Goal: Information Seeking & Learning: Learn about a topic

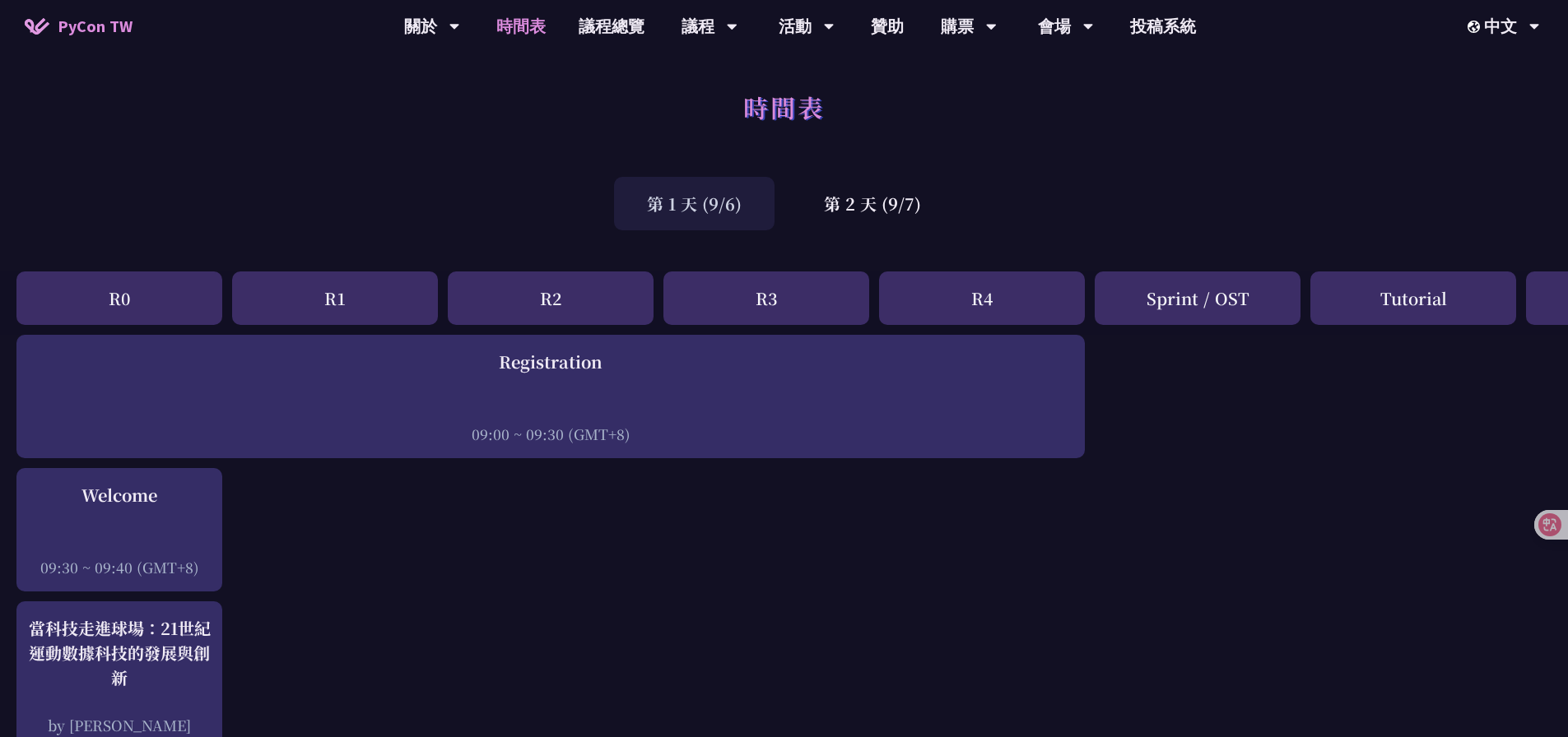
click at [1195, 185] on div "第 1 天 (9/6) 第 2 天 (9/7)" at bounding box center [784, 203] width 1568 height 69
drag, startPoint x: 1294, startPoint y: 57, endPoint x: 1335, endPoint y: 35, distance: 46.5
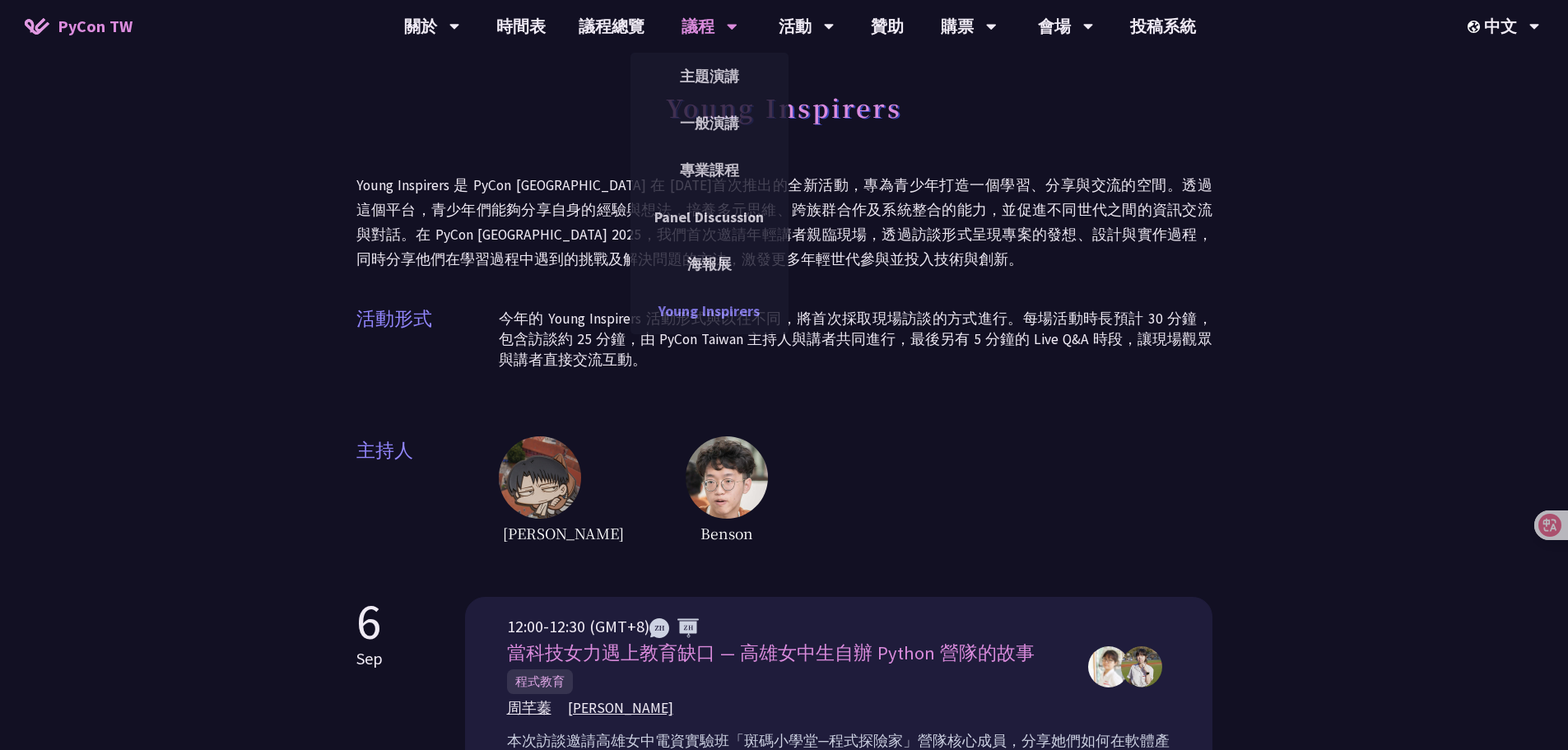
click at [725, 299] on link "Young Inspirers" at bounding box center [709, 310] width 158 height 38
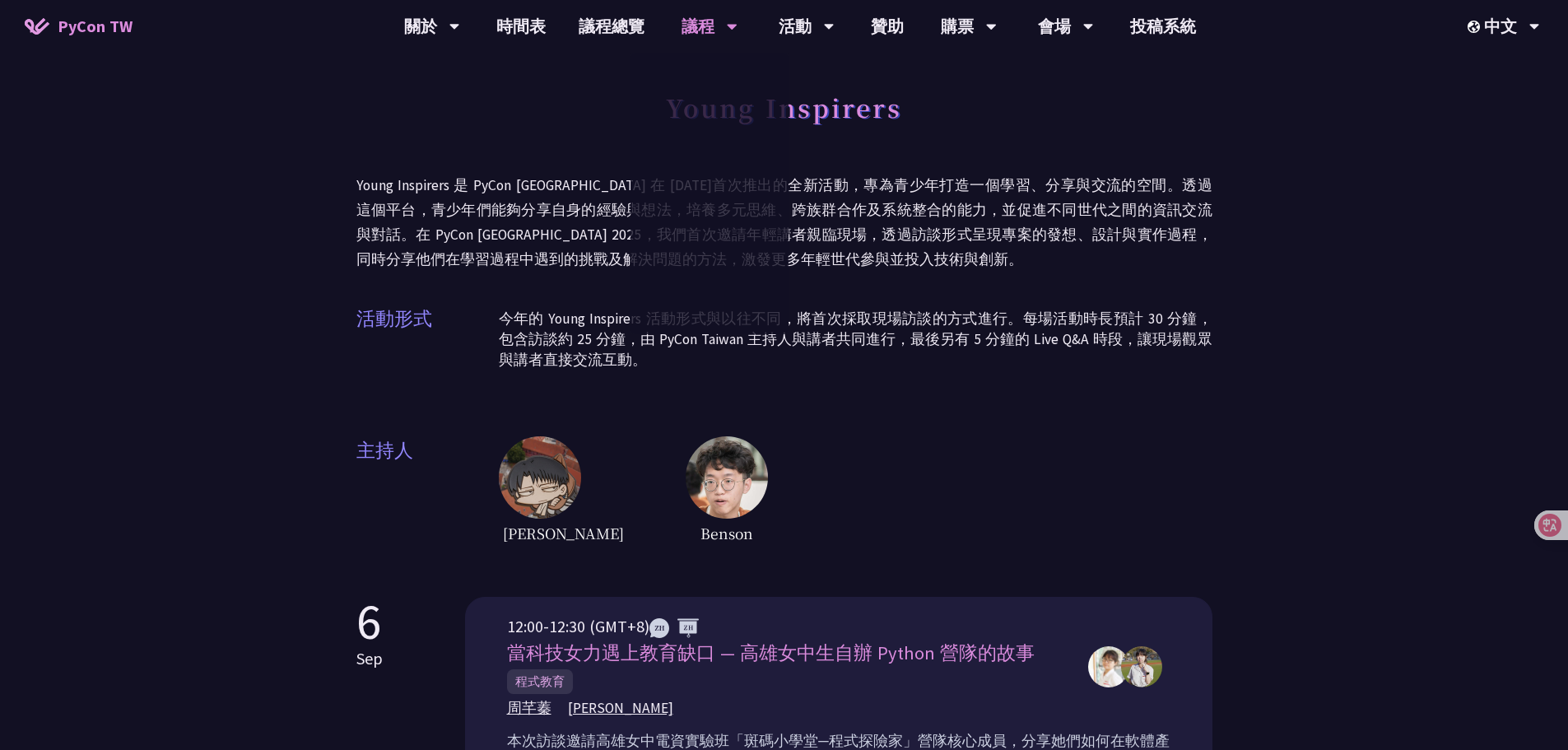
click at [983, 217] on p "Young Inspirers 是 PyCon Taiwan 在 2021 年首次推出的全新活動，專為青少年打造一個學習、分享與交流的空間。透過這個平台，青少…" at bounding box center [785, 222] width 856 height 99
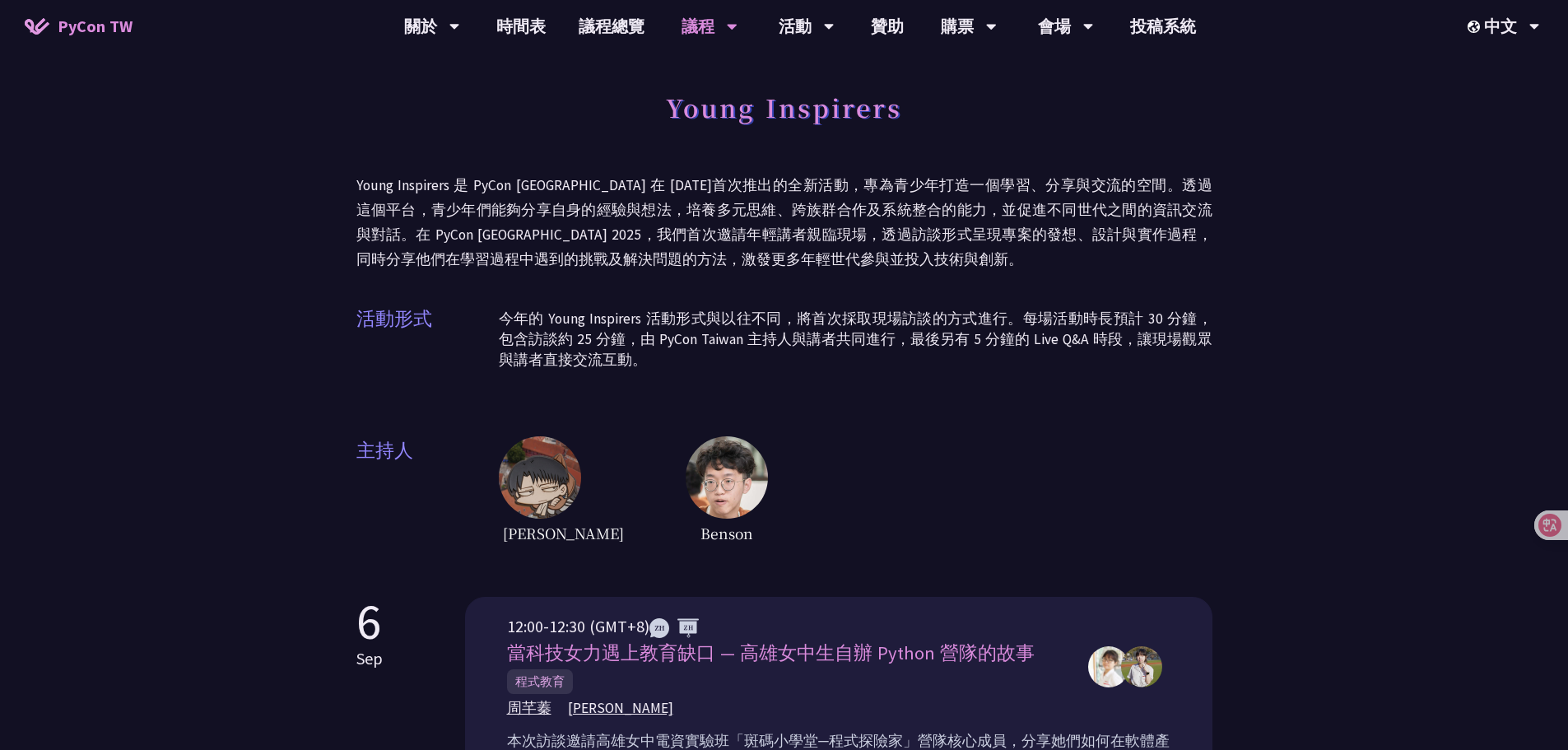
drag, startPoint x: 1357, startPoint y: 187, endPoint x: 1352, endPoint y: 54, distance: 133.1
click at [800, 464] on div "Lee Wei Benson" at bounding box center [855, 491] width 714 height 111
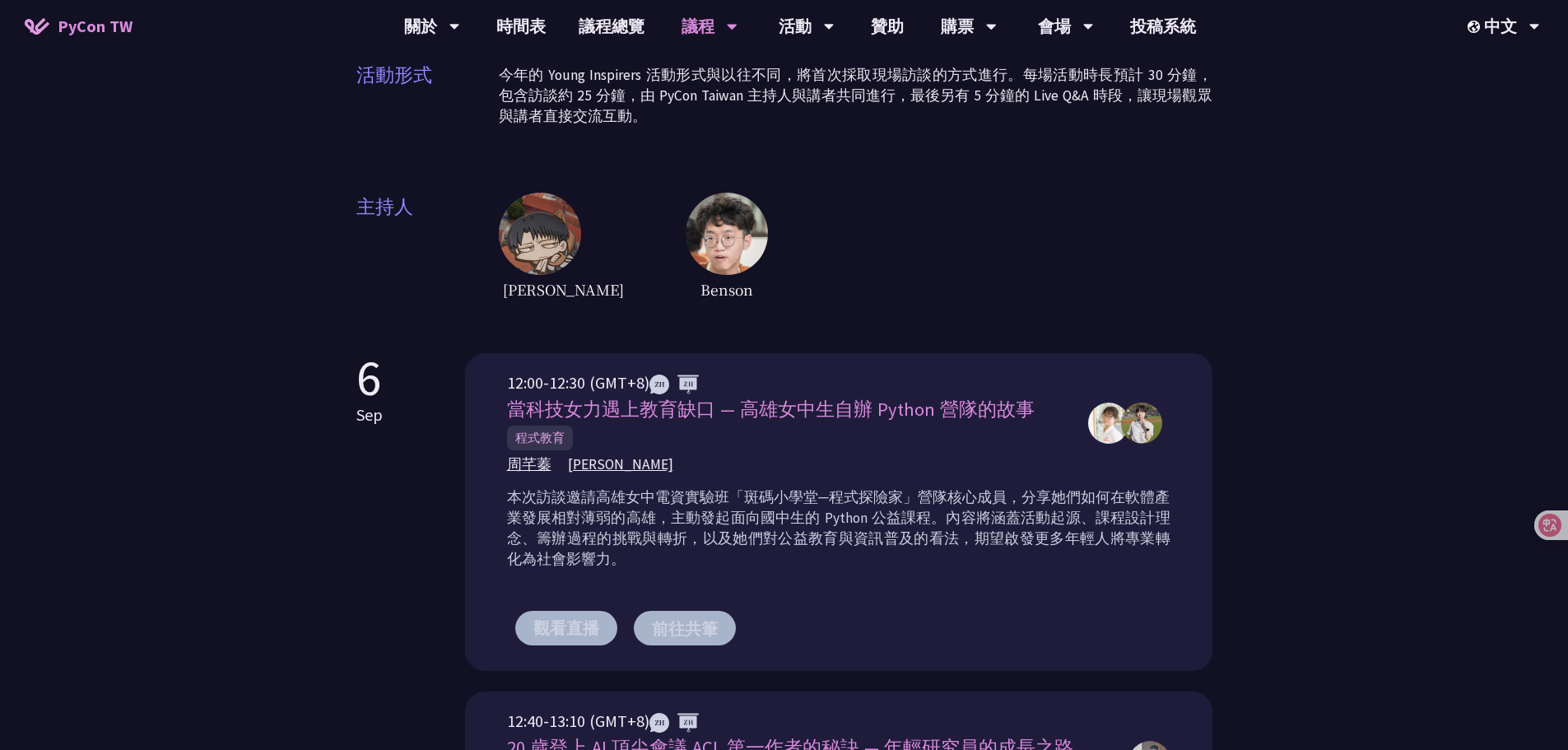
scroll to position [247, 0]
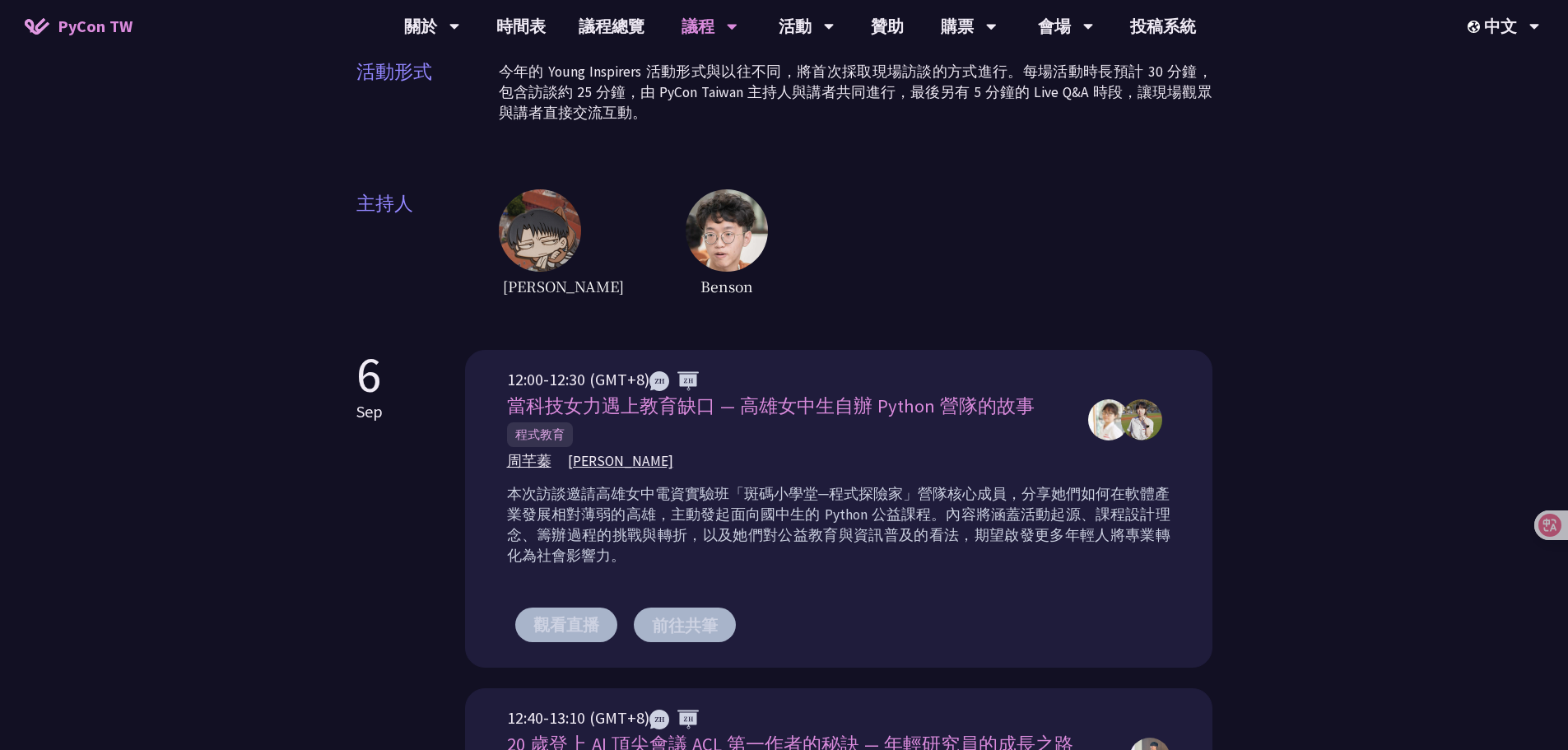
click at [1089, 413] on img at bounding box center [1108, 419] width 41 height 41
click at [1144, 420] on img at bounding box center [1141, 419] width 41 height 41
click at [752, 467] on div "周芊蓁 郭昱" at bounding box center [789, 461] width 564 height 20
click at [1288, 380] on div "Young Inspirers Young Inspirers 是 PyCon Taiwan 在 2021 年首次推出的全新活動，專為青少年打造一個學習、分享…" at bounding box center [784, 611] width 1568 height 1717
click at [1290, 400] on div "Young Inspirers Young Inspirers 是 PyCon Taiwan 在 2021 年首次推出的全新活動，專為青少年打造一個學習、分享…" at bounding box center [784, 611] width 1568 height 1717
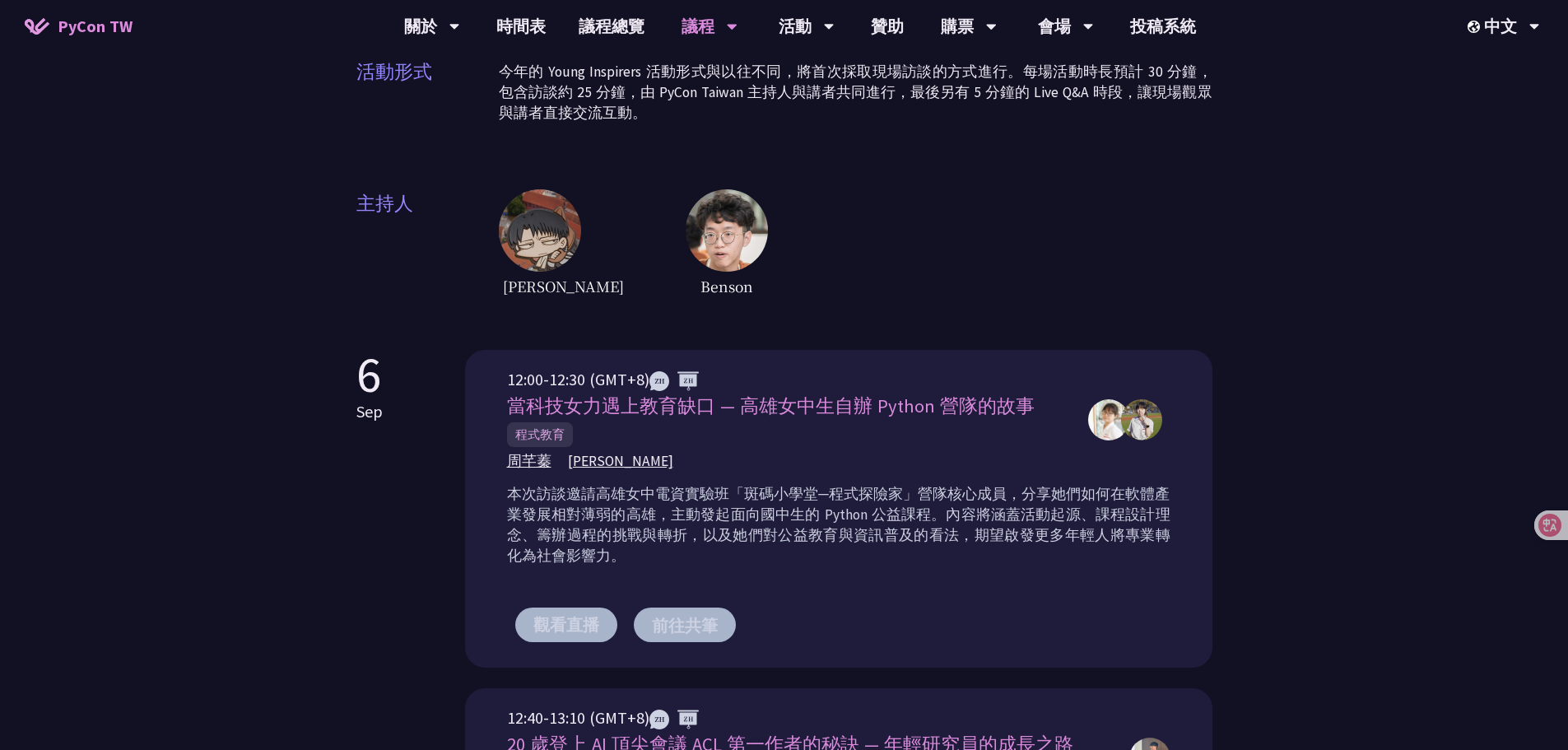
click at [1293, 447] on div "Young Inspirers Young Inspirers 是 PyCon Taiwan 在 2021 年首次推出的全新活動，專為青少年打造一個學習、分享…" at bounding box center [784, 611] width 1568 height 1717
click at [1296, 457] on div "Young Inspirers Young Inspirers 是 PyCon Taiwan 在 2021 年首次推出的全新活動，專為青少年打造一個學習、分享…" at bounding box center [784, 611] width 1568 height 1717
click at [1294, 459] on div "Young Inspirers Young Inspirers 是 PyCon Taiwan 在 2021 年首次推出的全新活動，專為青少年打造一個學習、分享…" at bounding box center [784, 611] width 1568 height 1717
click at [1255, 513] on div "Young Inspirers Young Inspirers 是 PyCon Taiwan 在 2021 年首次推出的全新活動，專為青少年打造一個學習、分享…" at bounding box center [784, 611] width 1568 height 1717
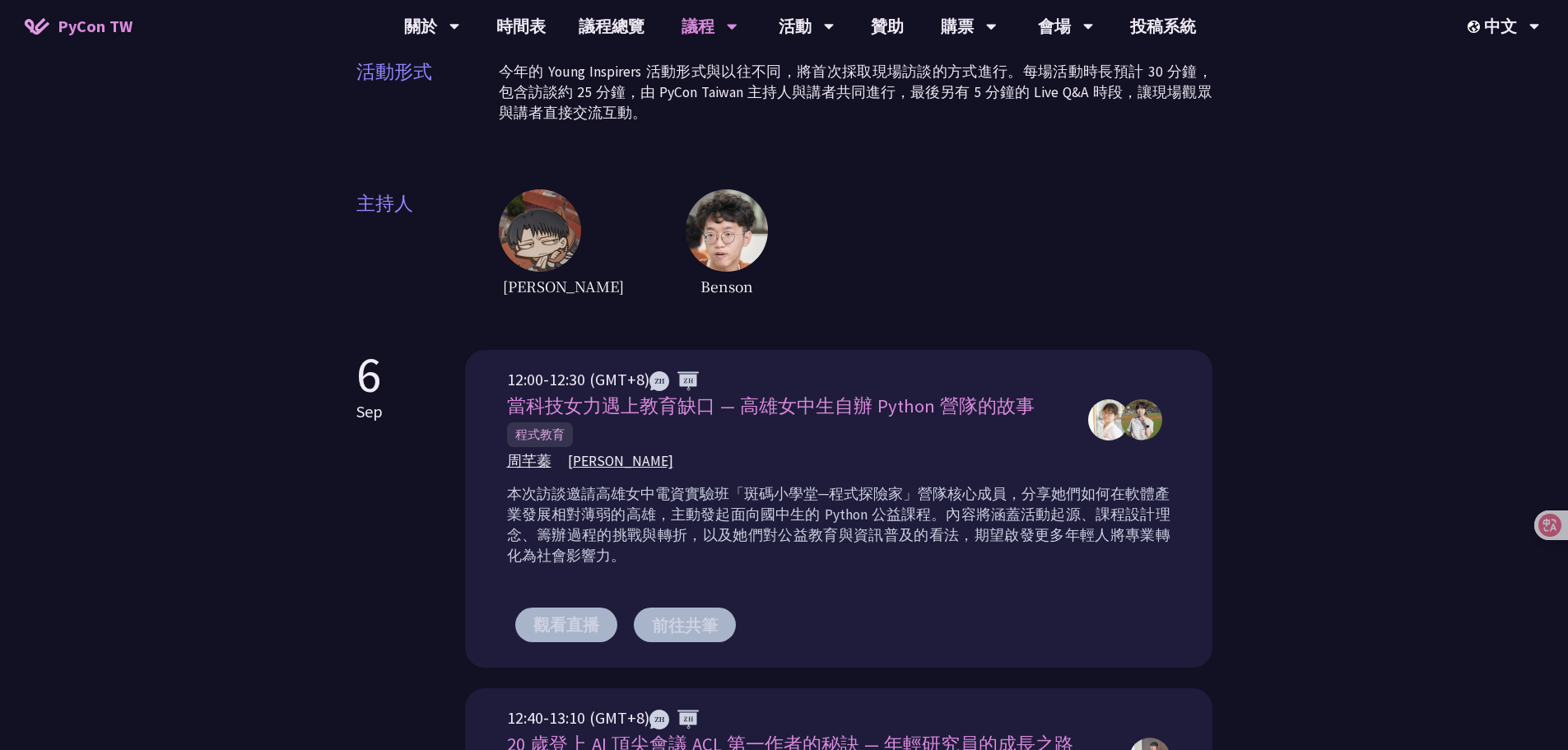
click at [789, 533] on p "本次訪談邀請高雄女中電資實驗班「斑碼小學堂─程式探險家」營隊核心成員，分享她們如何在軟體產業發展相對薄弱的高雄，主動發起面向國中生的 Python 公益課程。…" at bounding box center [838, 525] width 663 height 82
click at [1053, 531] on p "本次訪談邀請高雄女中電資實驗班「斑碼小學堂─程式探險家」營隊核心成員，分享她們如何在軟體產業發展相對薄弱的高雄，主動發起面向國中生的 Python 公益課程。…" at bounding box center [838, 525] width 663 height 82
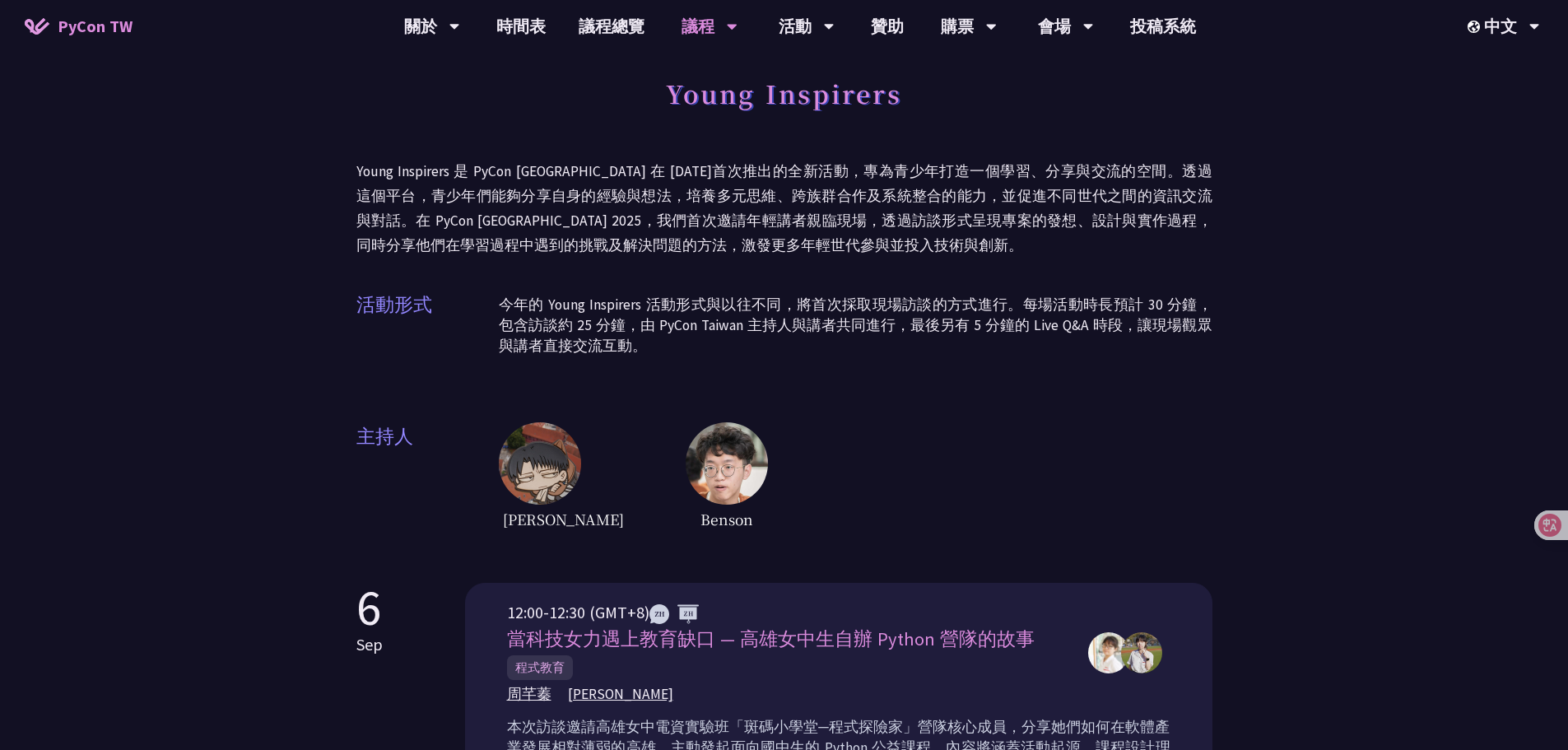
scroll to position [0, 0]
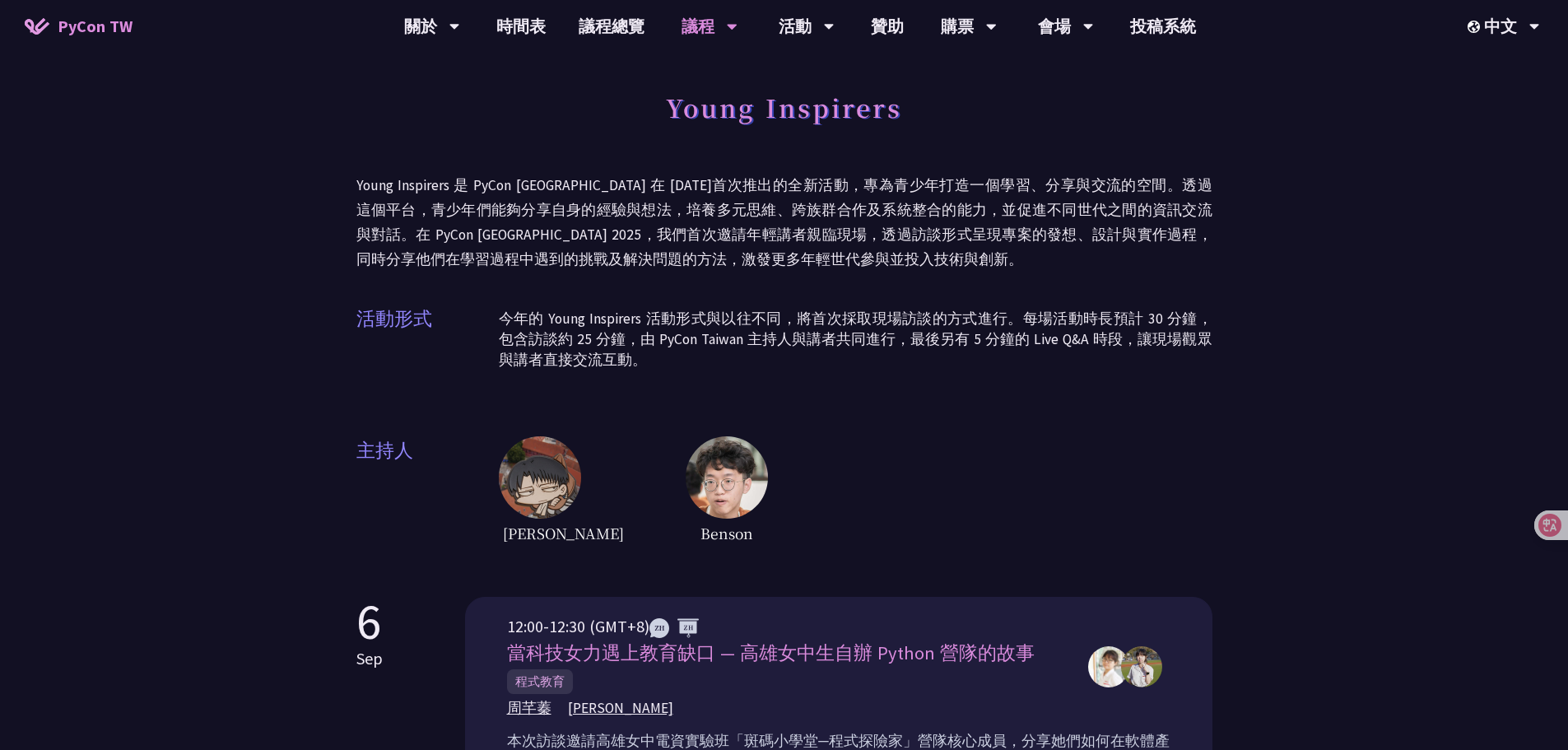
click at [908, 401] on div "Young Inspirers Young Inspirers 是 PyCon Taiwan 在 2021 年首次推出的全新活動，專為青少年打造一個學習、分享…" at bounding box center [785, 315] width 856 height 465
drag, startPoint x: 917, startPoint y: 441, endPoint x: 922, endPoint y: 464, distance: 23.5
click at [917, 439] on div "Lee Wei Benson" at bounding box center [855, 491] width 714 height 111
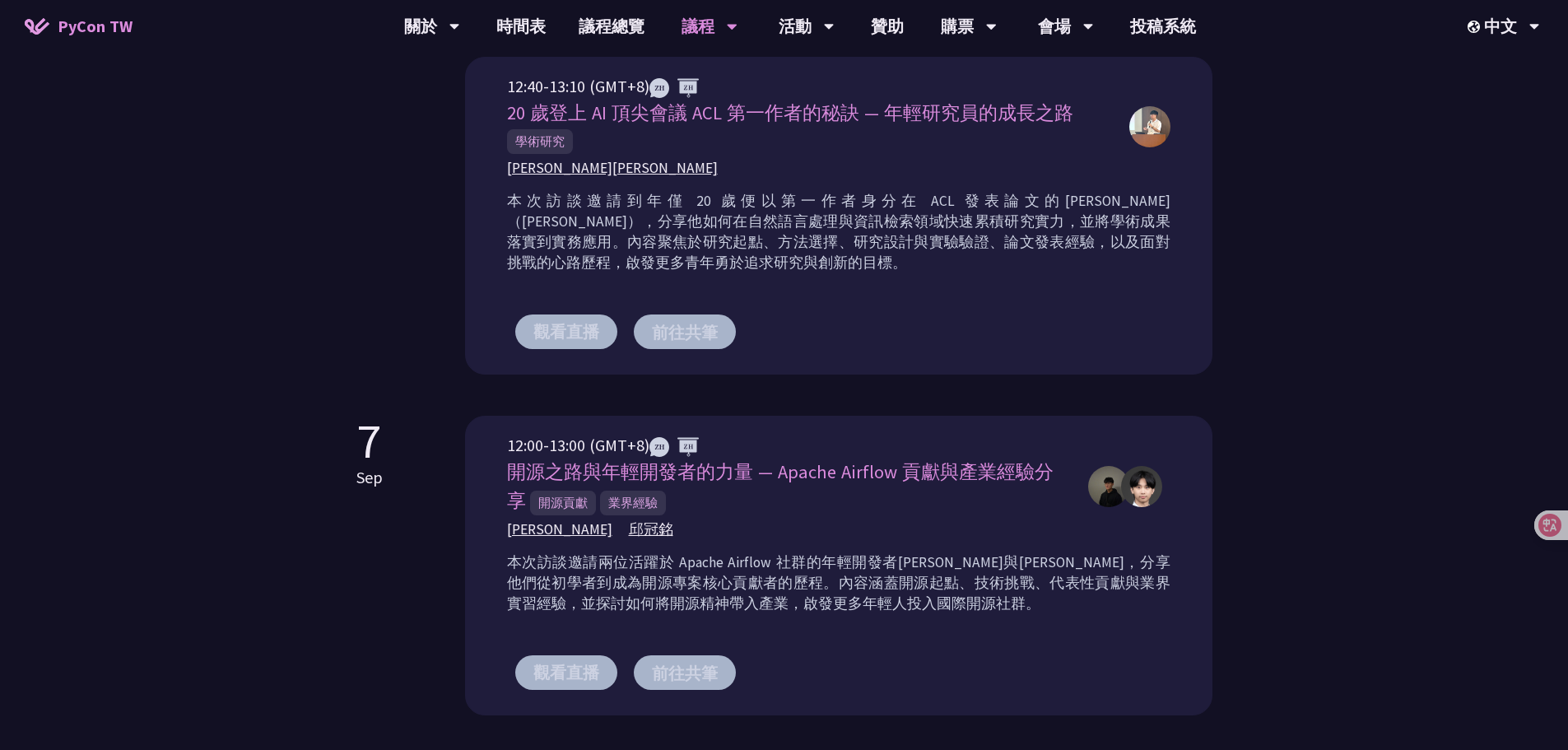
scroll to position [1152, 0]
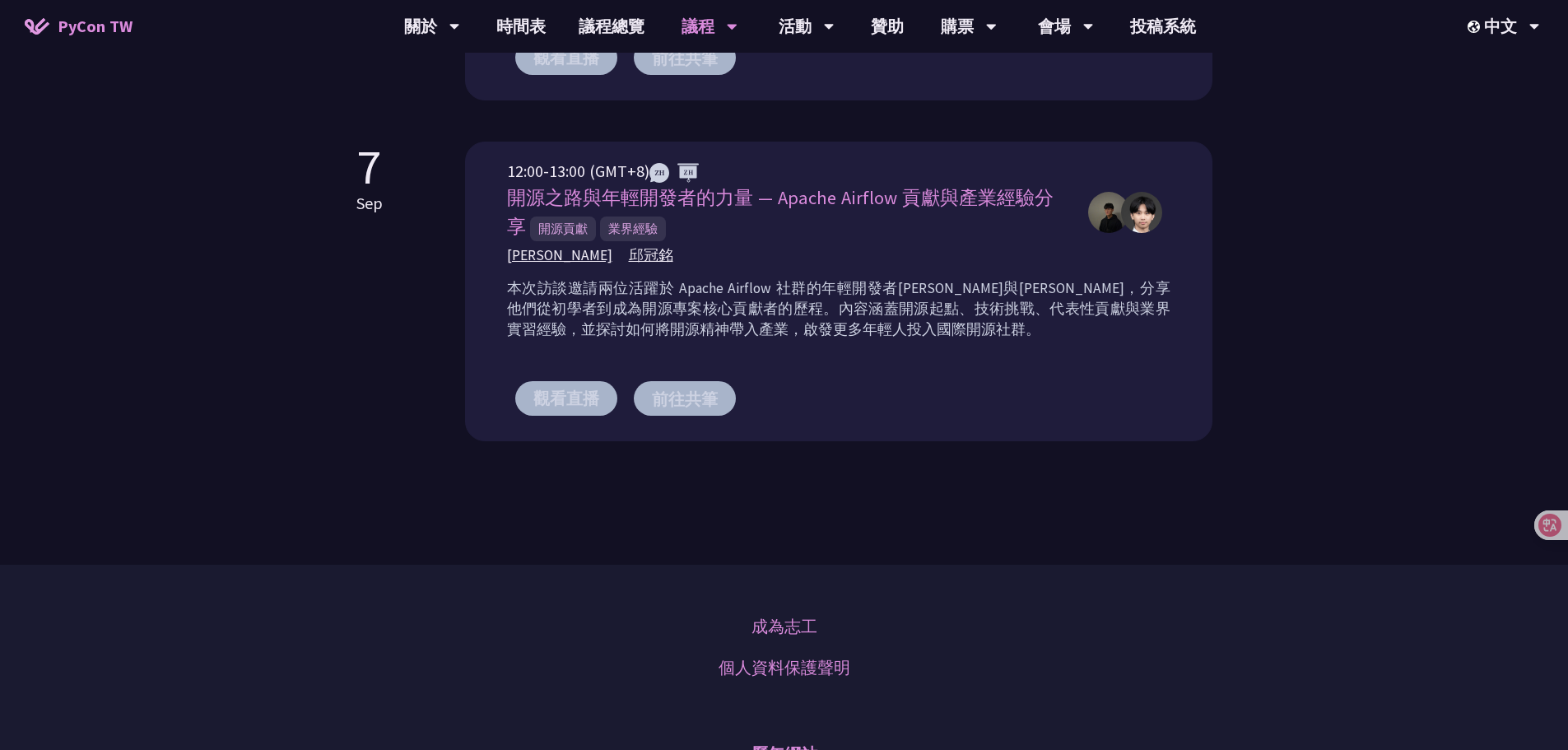
drag, startPoint x: 1349, startPoint y: 212, endPoint x: 1369, endPoint y: 159, distance: 56.6
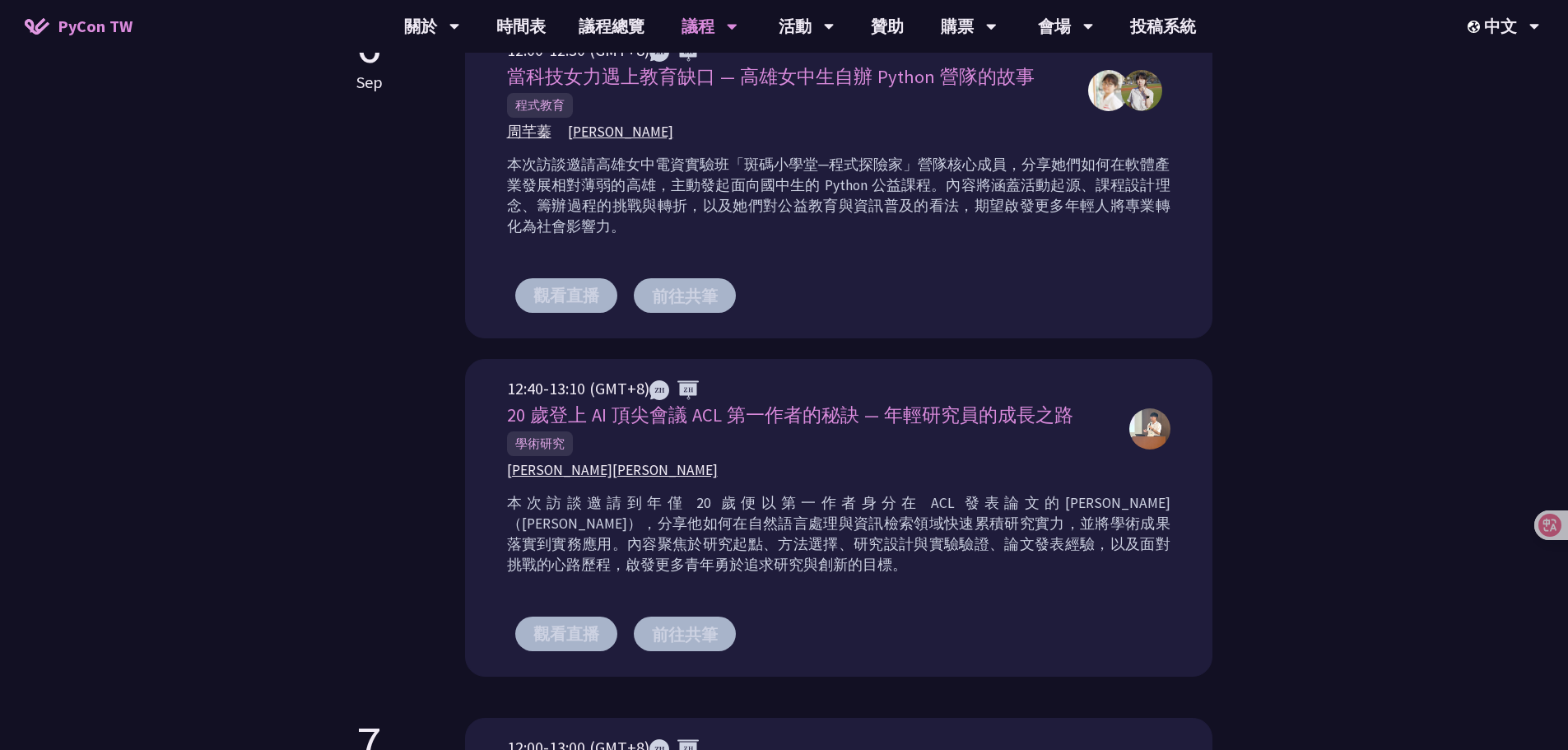
scroll to position [494, 0]
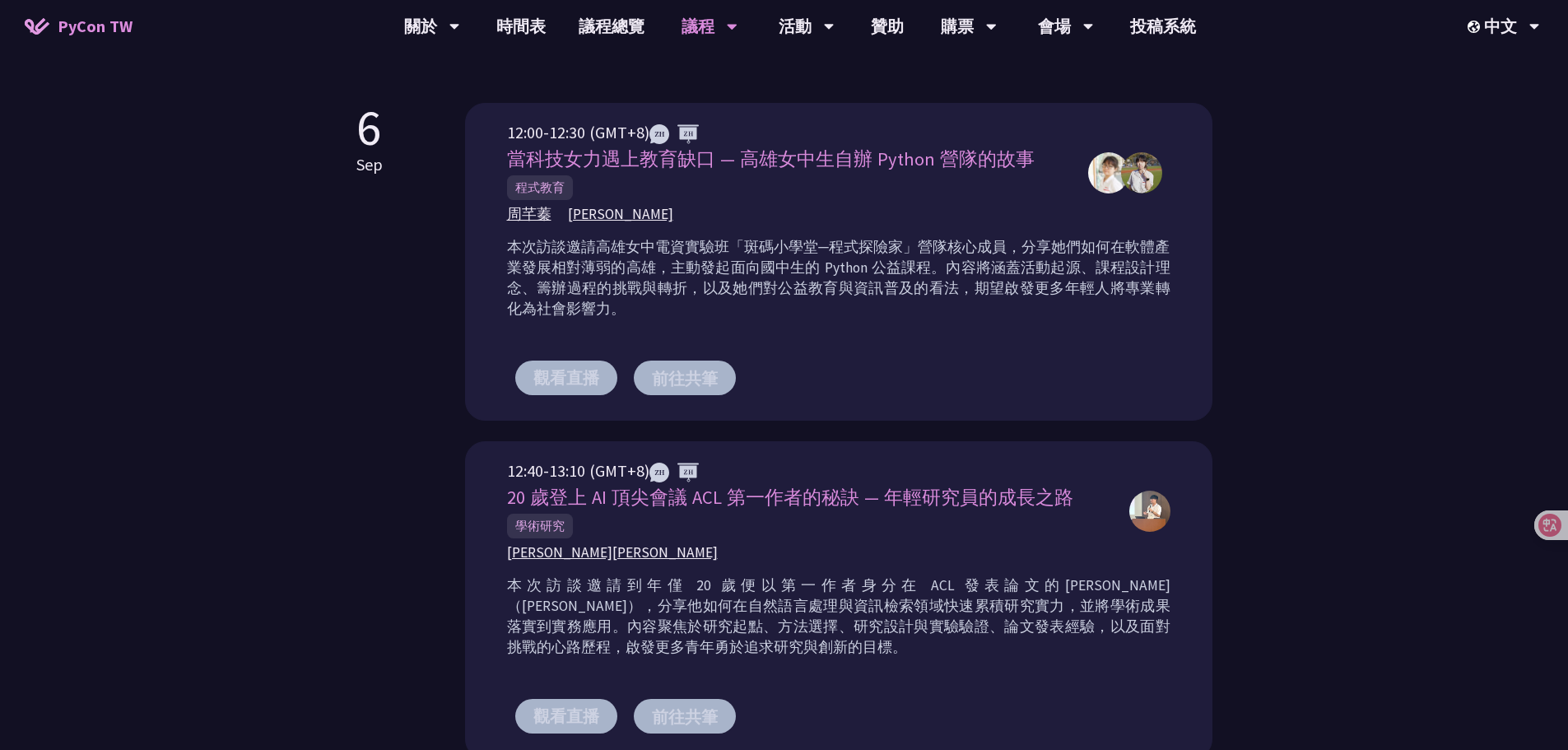
click at [563, 193] on span "程式教育" at bounding box center [540, 188] width 66 height 25
click at [570, 213] on span "郭昱" at bounding box center [620, 214] width 105 height 20
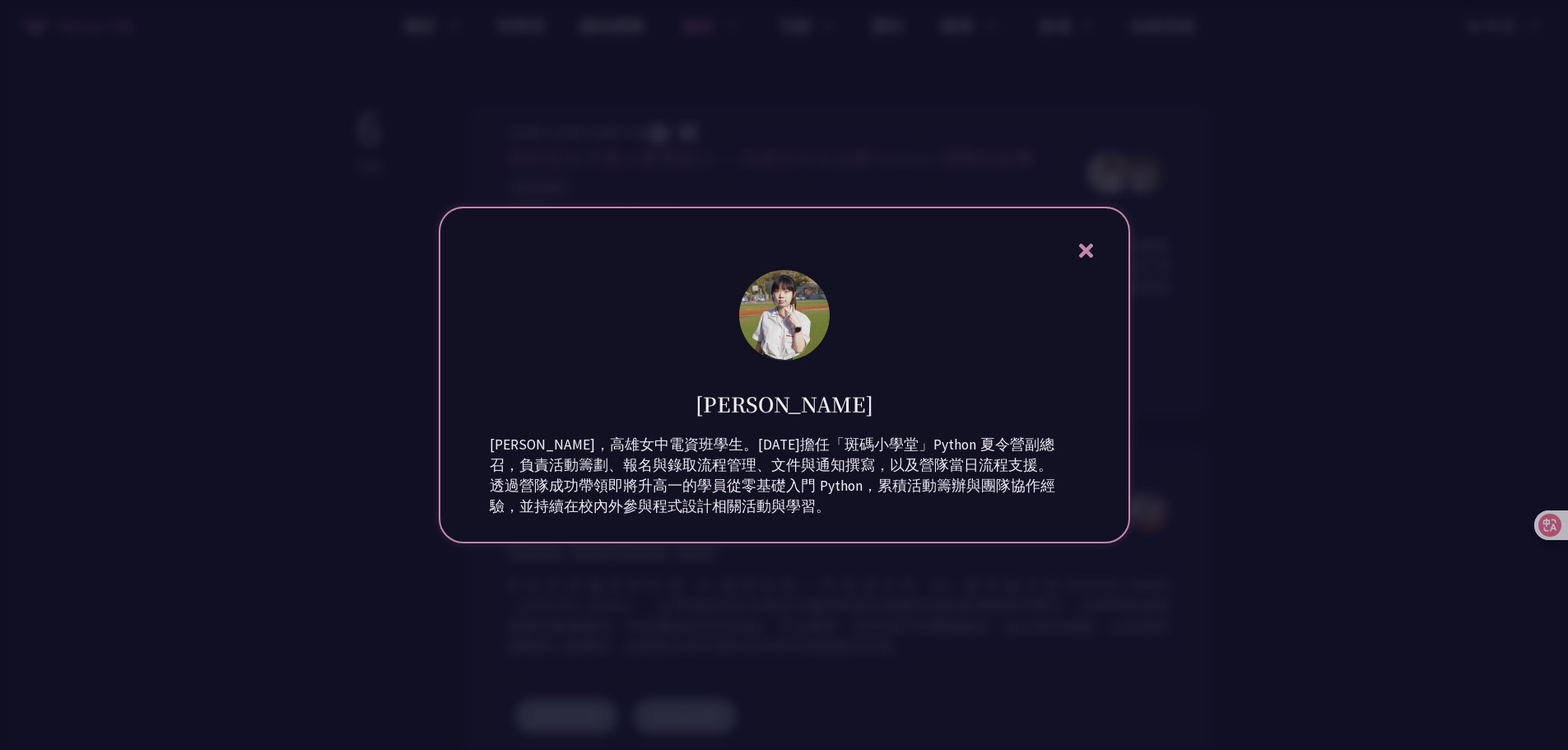
drag, startPoint x: 790, startPoint y: 144, endPoint x: 1079, endPoint y: 150, distance: 289.1
click at [794, 143] on div at bounding box center [784, 375] width 1568 height 750
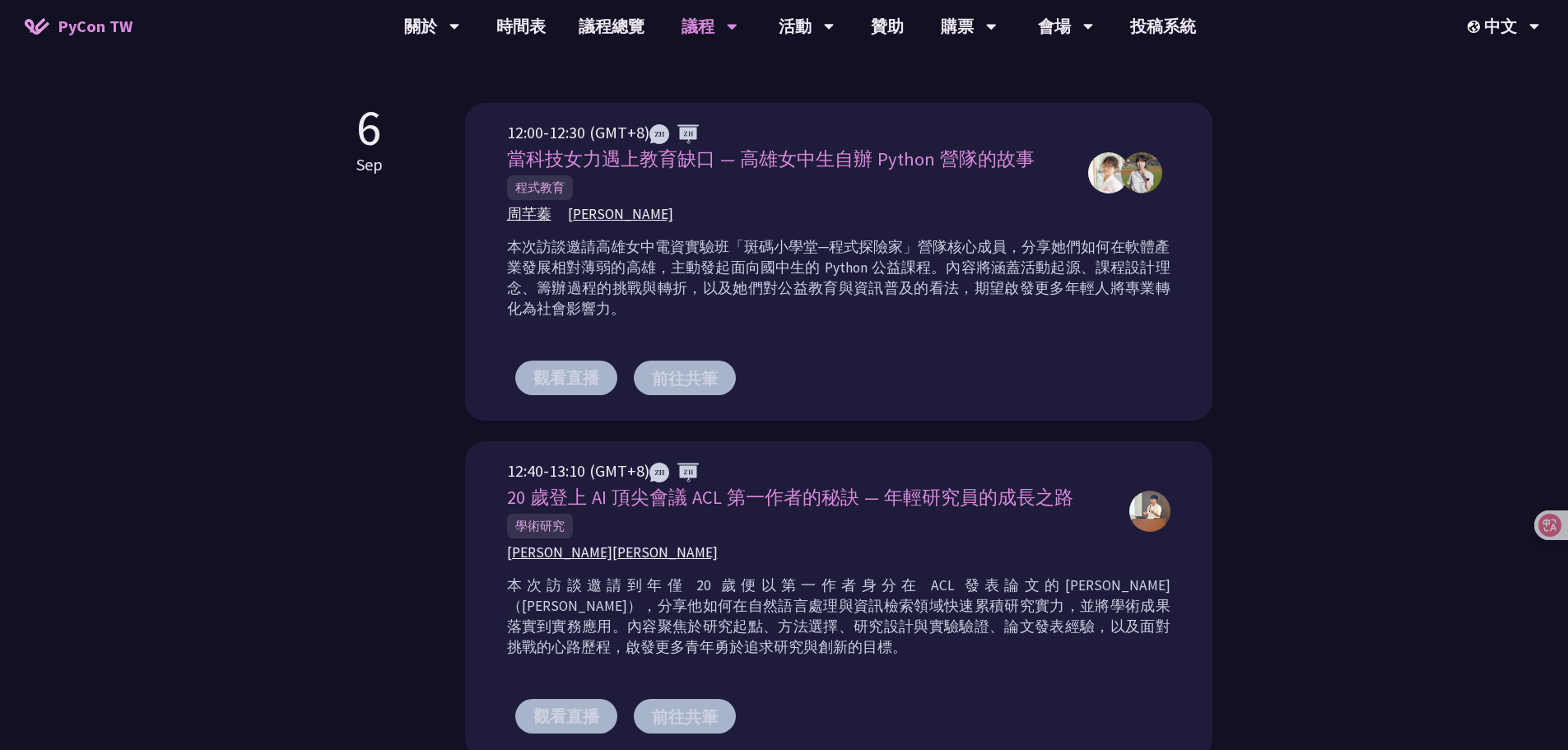
click at [1355, 183] on div "Young Inspirers Young Inspirers 是 PyCon Taiwan 在 2021 年首次推出的全新活動，專為青少年打造一個學習、分享…" at bounding box center [784, 364] width 1568 height 1717
click at [911, 119] on div "12:00-12:30 (GMT+8) 當科技女力遇上教育缺口 — 高雄女中生自辦 Python 營隊的故事 程式教育 周芊蓁 郭昱 觀看直播 前往共筆" at bounding box center [838, 261] width 747 height 317
click at [839, 91] on div "Young Inspirers Young Inspirers 是 PyCon Taiwan 在 2021 年首次推出的全新活動，專為青少年打造一個學習、分享…" at bounding box center [785, 364] width 856 height 1717
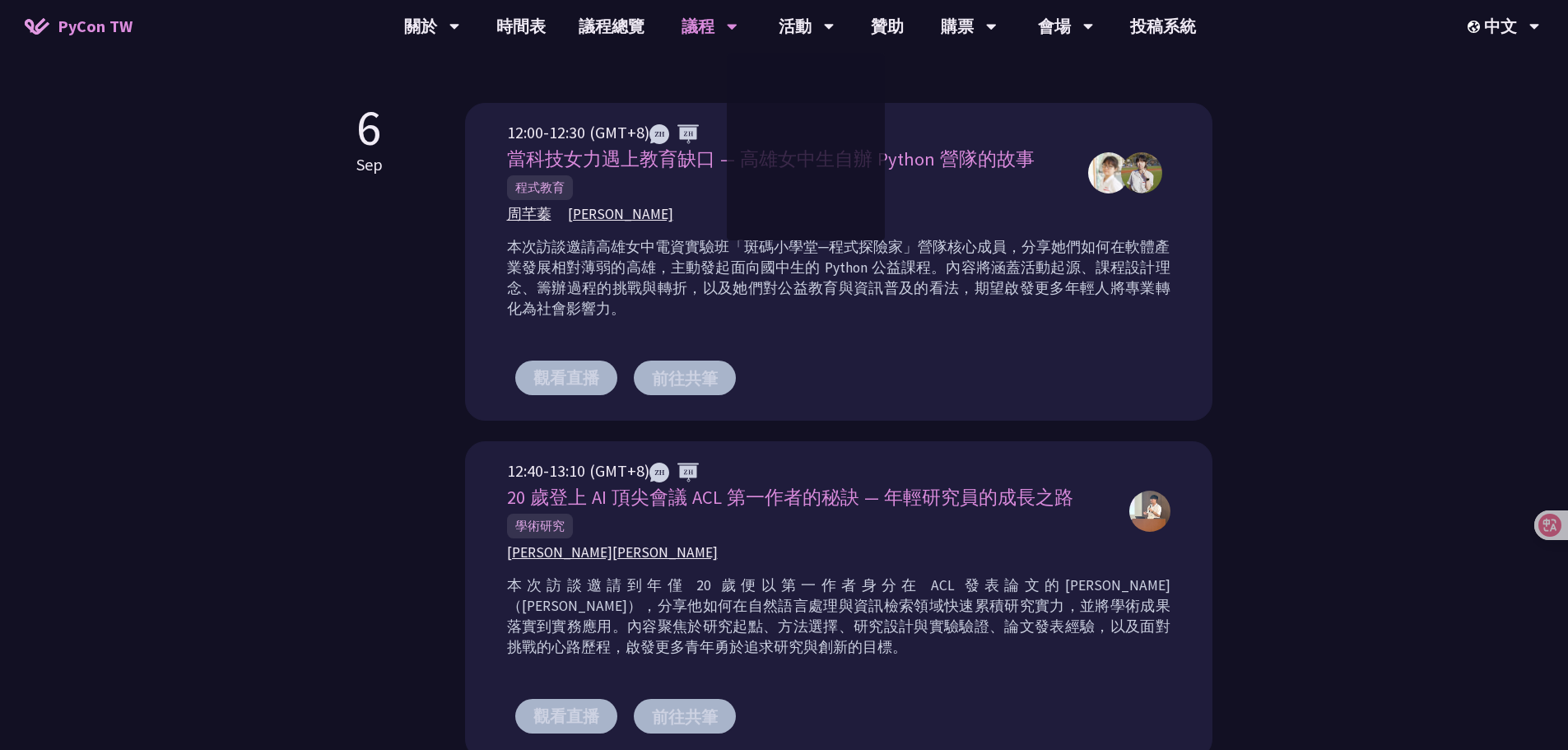
click at [970, 91] on div "Young Inspirers Young Inspirers 是 PyCon Taiwan 在 2021 年首次推出的全新活動，專為青少年打造一個學習、分享…" at bounding box center [785, 364] width 856 height 1717
click at [1030, 102] on div "Young Inspirers Young Inspirers 是 PyCon Taiwan 在 2021 年首次推出的全新活動，專為青少年打造一個學習、分享…" at bounding box center [785, 364] width 856 height 1717
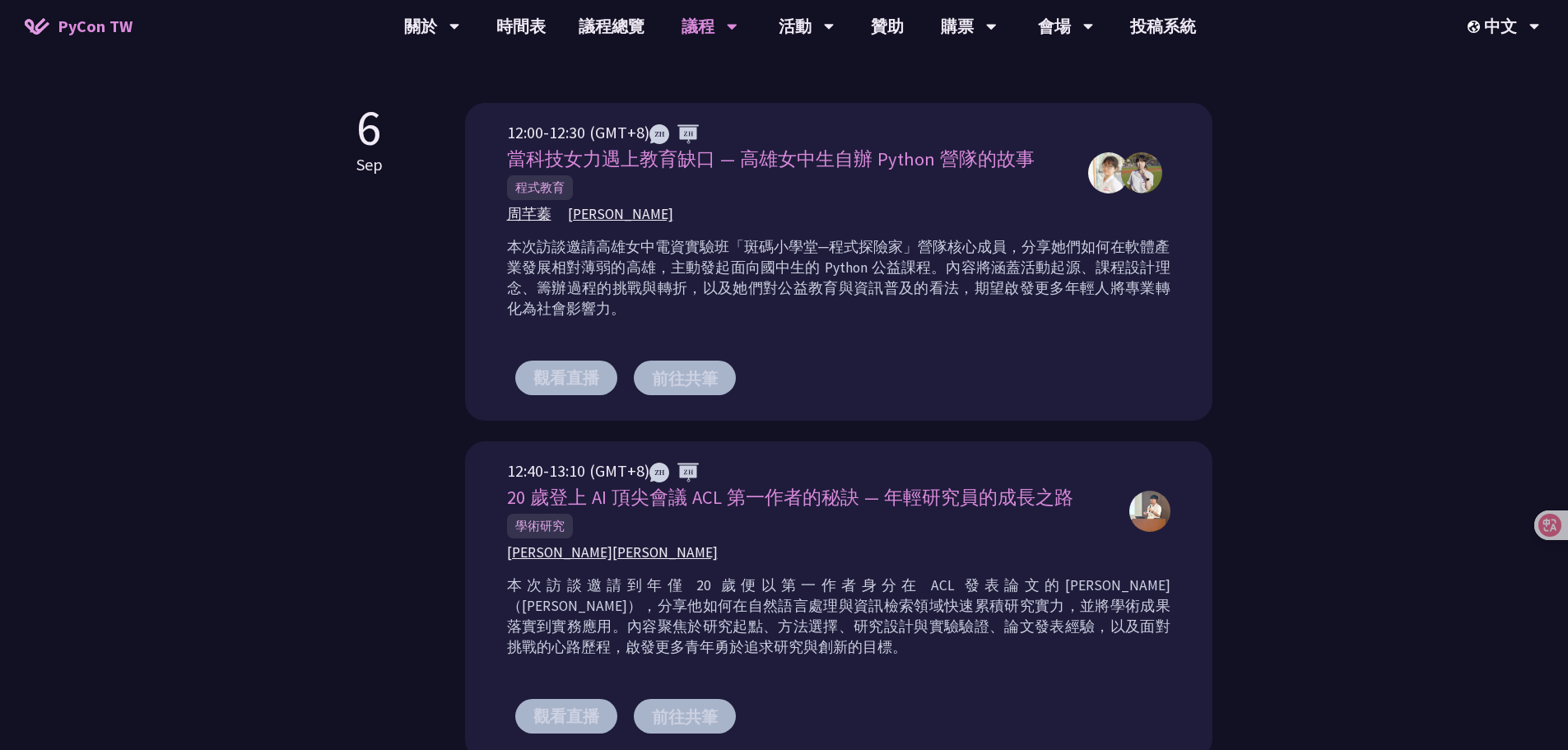
click at [1219, 104] on div "Young Inspirers Young Inspirers 是 PyCon Taiwan 在 2021 年首次推出的全新活動，專為青少年打造一個學習、分享…" at bounding box center [784, 364] width 1568 height 1717
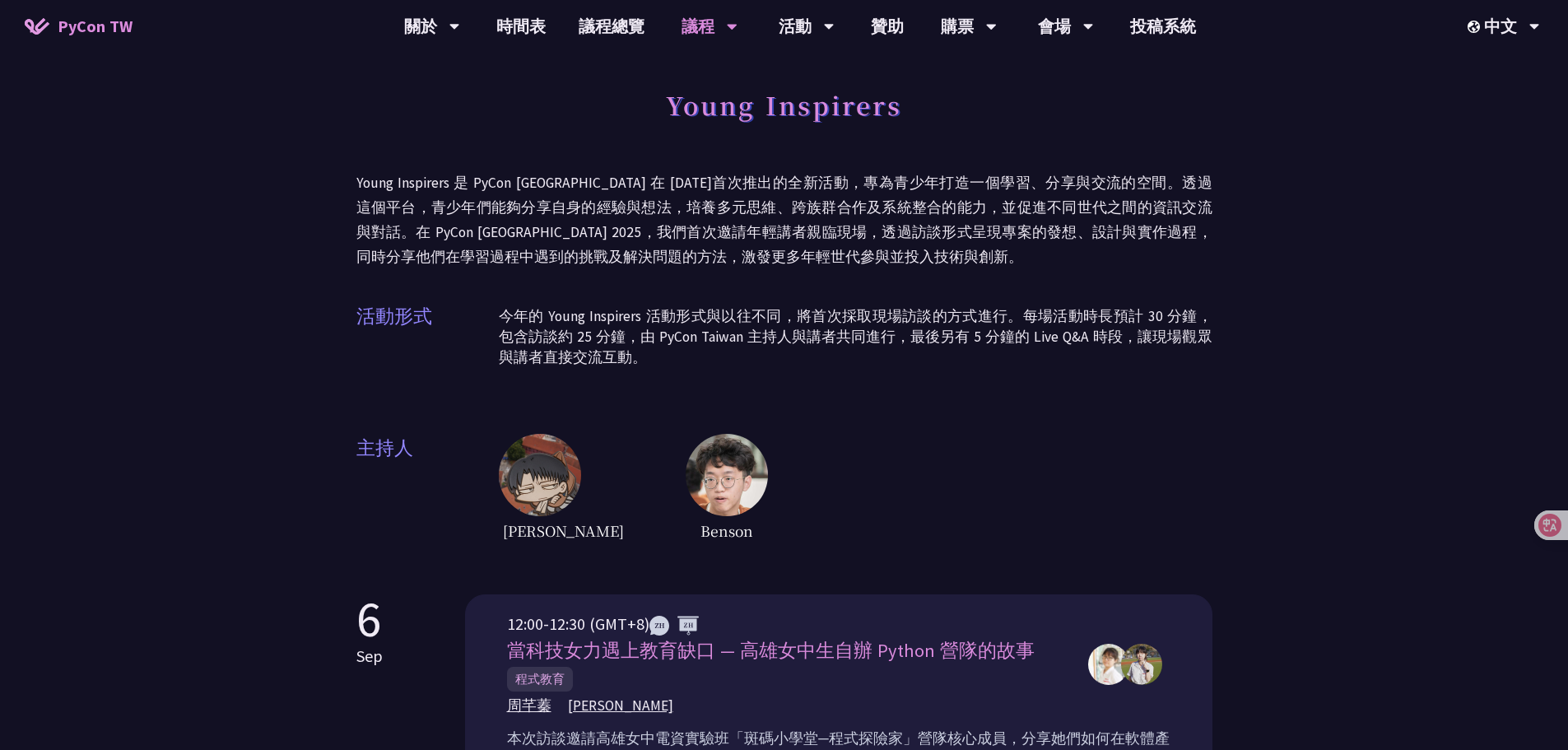
scroll to position [0, 0]
click at [895, 286] on div "Young Inspirers Young Inspirers 是 PyCon Taiwan 在 2021 年首次推出的全新活動，專為青少年打造一個學習、分享…" at bounding box center [785, 315] width 856 height 465
drag, startPoint x: 889, startPoint y: 201, endPoint x: 1090, endPoint y: 173, distance: 202.9
click at [892, 201] on p "Young Inspirers 是 PyCon Taiwan 在 2021 年首次推出的全新活動，專為青少年打造一個學習、分享與交流的空間。透過這個平台，青少…" at bounding box center [785, 222] width 856 height 99
click at [1108, 171] on div "Young Inspirers Young Inspirers 是 PyCon Taiwan 在 2021 年首次推出的全新活動，專為青少年打造一個學習、分享…" at bounding box center [785, 315] width 856 height 465
